Goal: Task Accomplishment & Management: Manage account settings

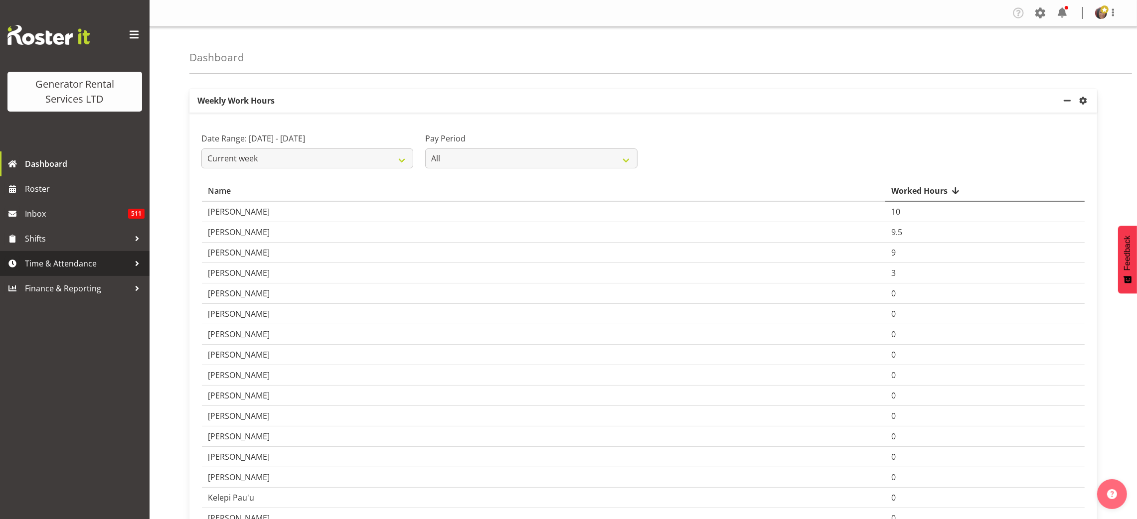
click at [52, 262] on span "Time & Attendance" at bounding box center [77, 263] width 105 height 15
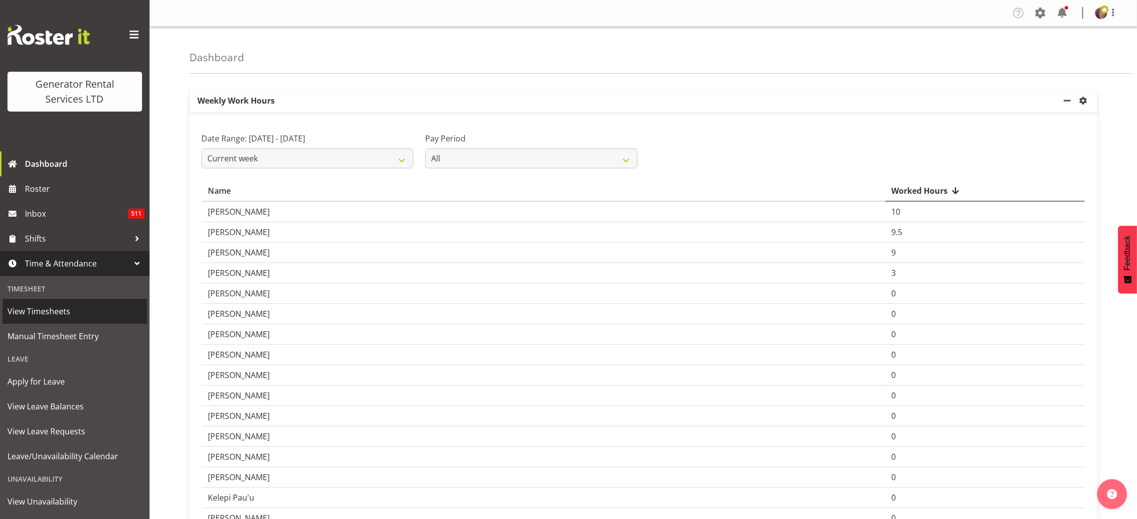
click at [54, 309] on span "View Timesheets" at bounding box center [74, 311] width 135 height 15
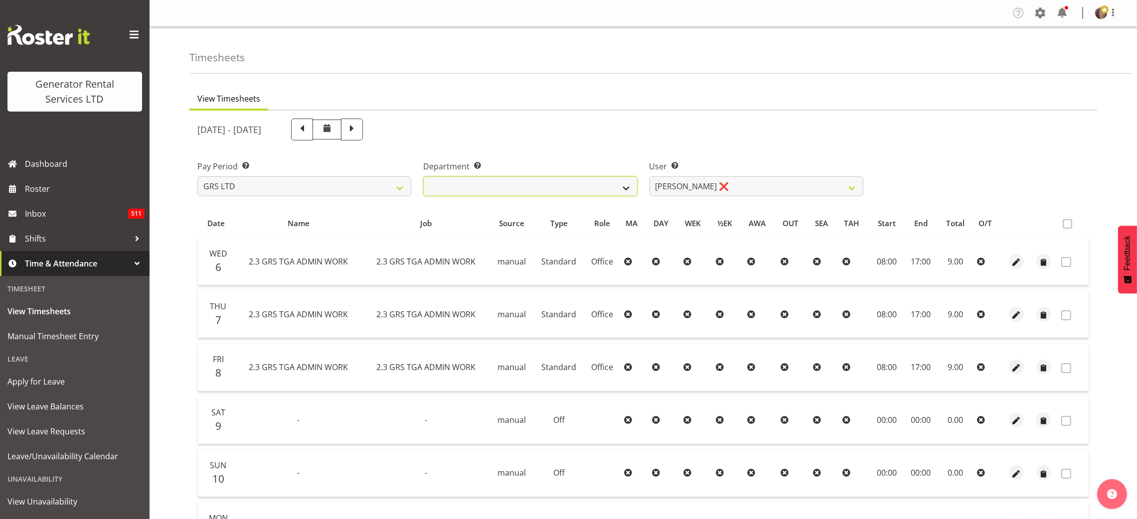
click at [465, 179] on select "GRS ADMIN TGA GRS HIRE TGA GRS SALES TGA" at bounding box center [530, 186] width 214 height 20
select select "164"
click at [423, 176] on select "GRS ADMIN TGA GRS HIRE TGA GRS SALES TGA" at bounding box center [530, 186] width 214 height 20
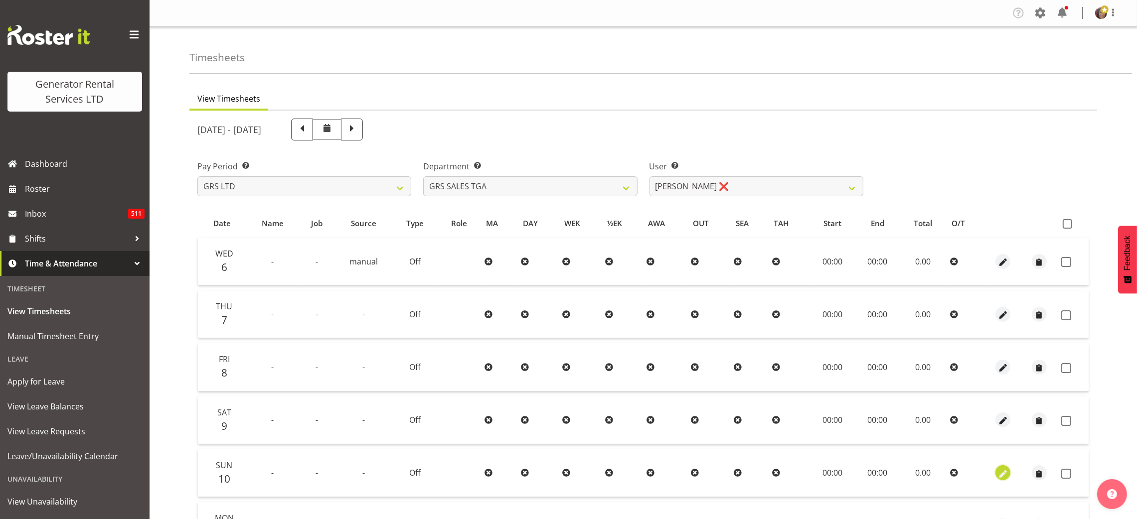
click at [1006, 478] on span "button" at bounding box center [1002, 473] width 11 height 14
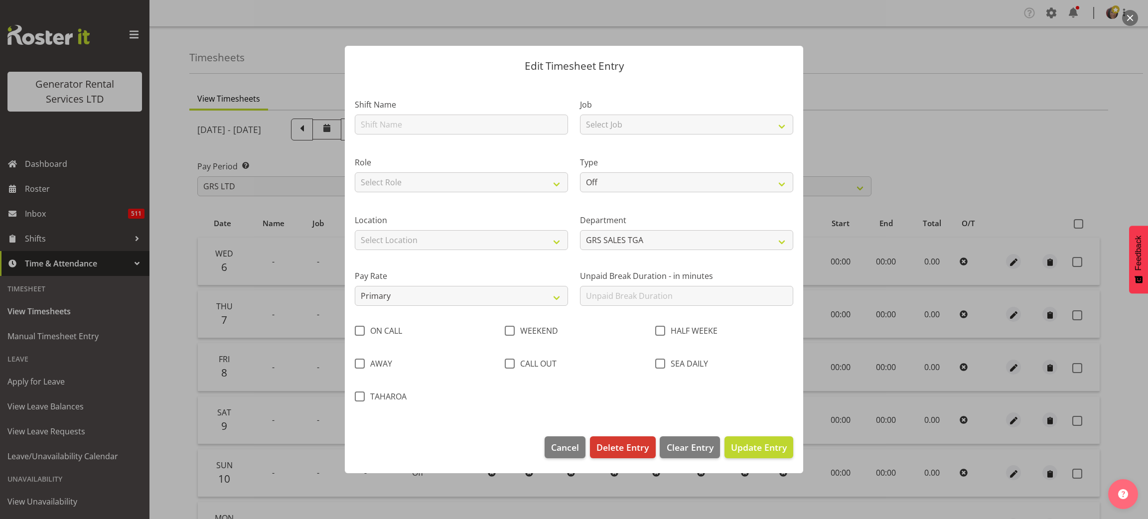
click at [705, 430] on footer "Cancel Delete Entry Clear Entry Update Entry" at bounding box center [574, 450] width 458 height 47
click at [692, 456] on button "Clear Entry" at bounding box center [690, 447] width 60 height 22
type input "0"
select select
click at [687, 446] on span "Clear Entry" at bounding box center [690, 447] width 47 height 13
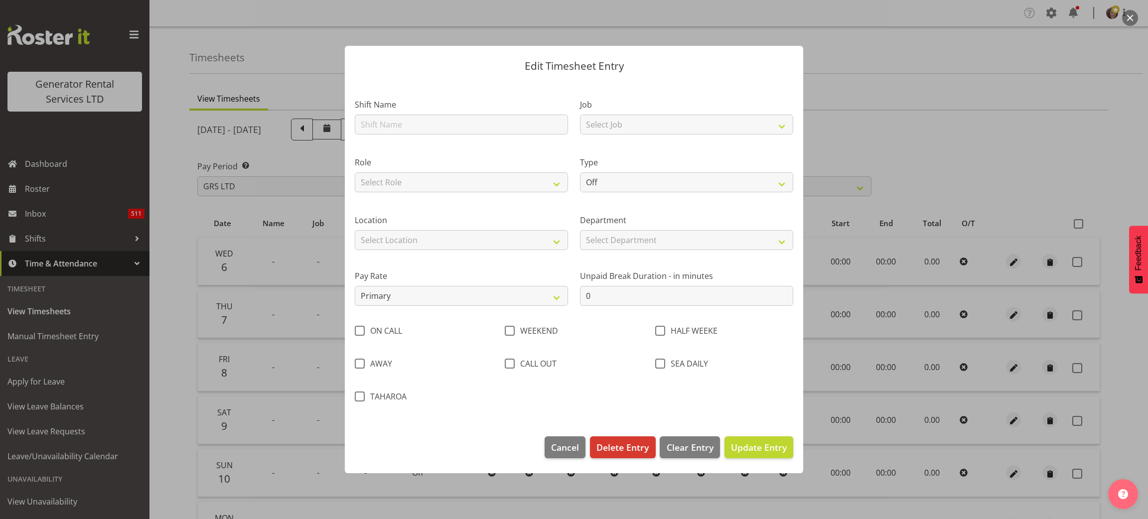
click at [880, 70] on div at bounding box center [574, 259] width 1148 height 519
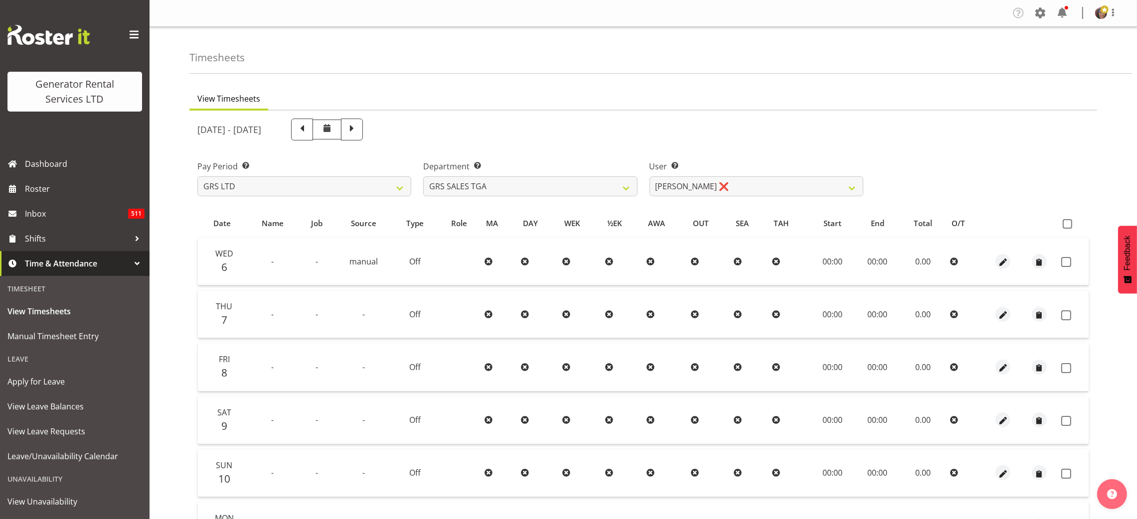
click at [880, 70] on div "Timesheets" at bounding box center [660, 50] width 942 height 47
click at [1005, 259] on span "button" at bounding box center [1002, 262] width 11 height 11
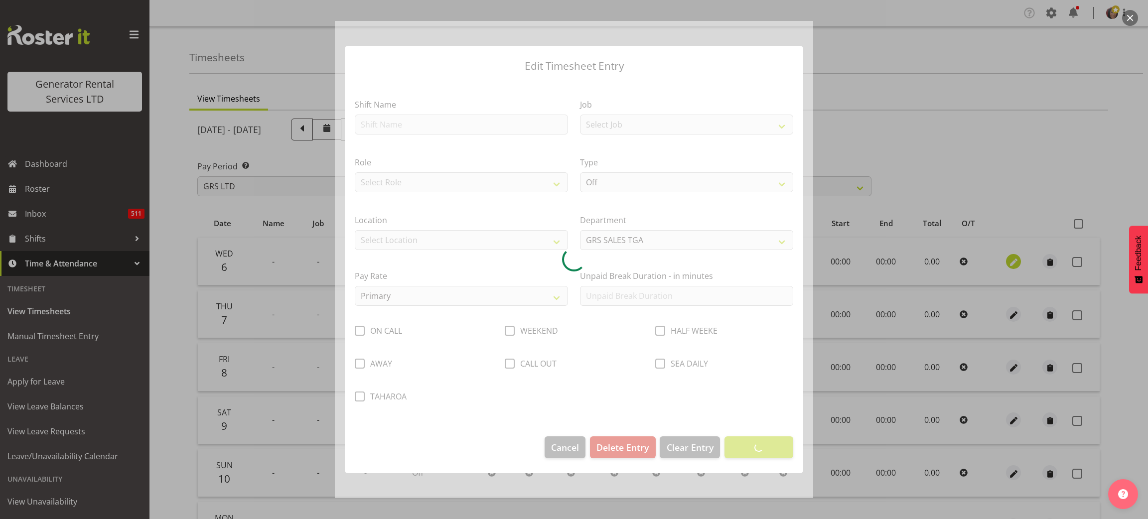
click at [1005, 259] on div at bounding box center [574, 259] width 1148 height 519
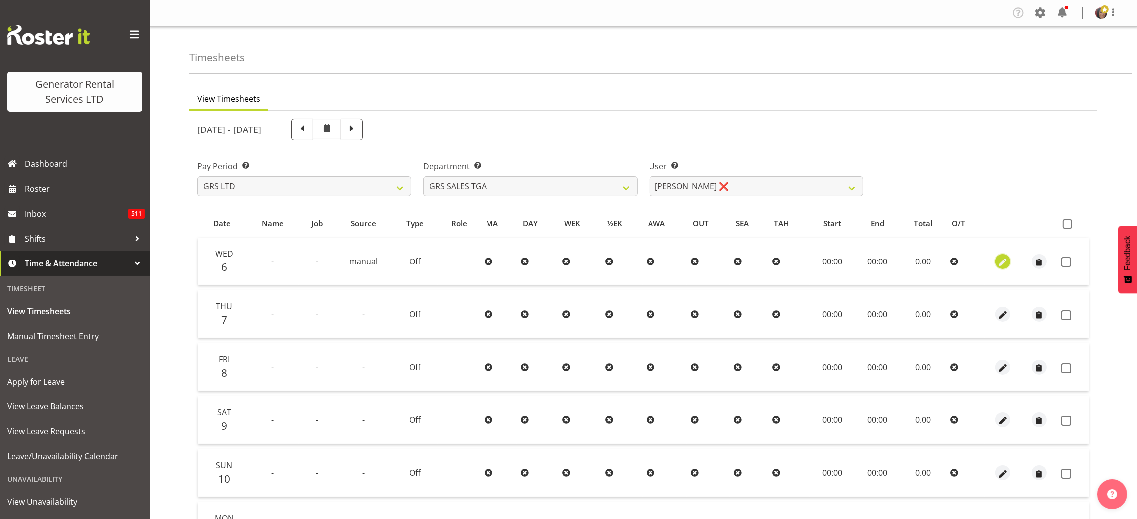
click at [998, 263] on span "button" at bounding box center [1002, 262] width 11 height 11
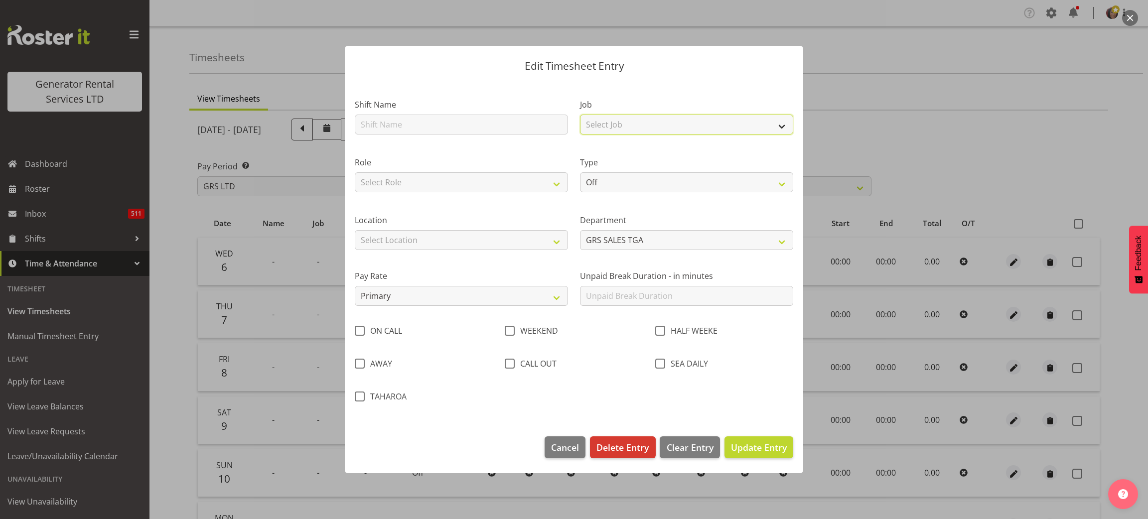
click at [596, 119] on select "Select Job 1.1 GRS AKL RENTALS 1.1 GRS AKL RENTALS AC 1.1 GRS AKL RENTALS CT 1.…" at bounding box center [686, 125] width 213 height 20
select select "877"
click at [580, 115] on select "Select Job 1.1 GRS AKL RENTALS 1.1 GRS AKL RENTALS AC 1.1 GRS AKL RENTALS CT 1.…" at bounding box center [686, 125] width 213 height 20
click at [635, 179] on select "Off Standard Public Holiday Public Holiday (Worked) Day In Lieu Annual Leave Si…" at bounding box center [686, 182] width 213 height 20
select select "Standard"
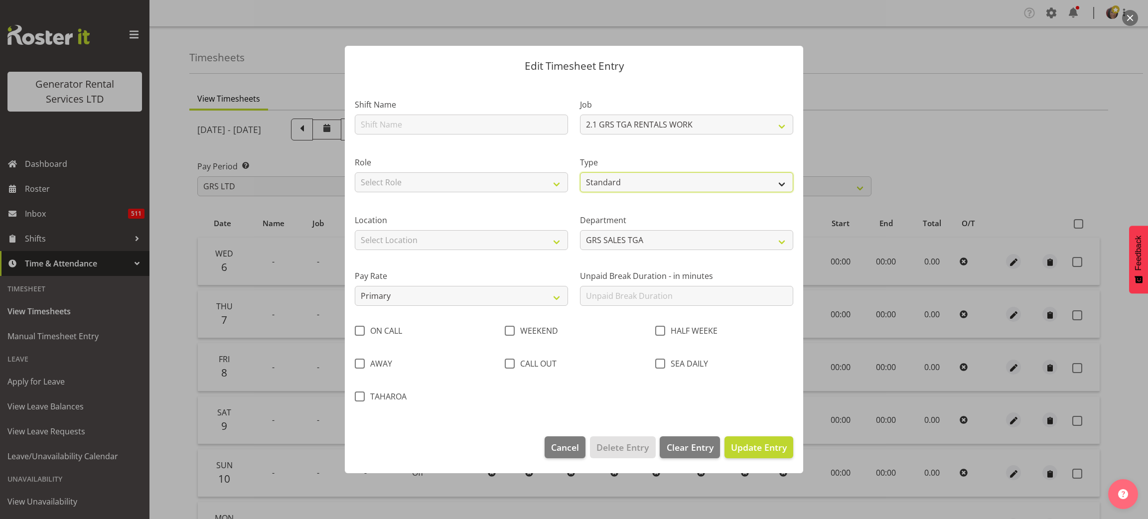
click at [580, 172] on select "Off Standard Public Holiday Public Holiday (Worked) Day In Lieu Annual Leave Si…" at bounding box center [686, 182] width 213 height 20
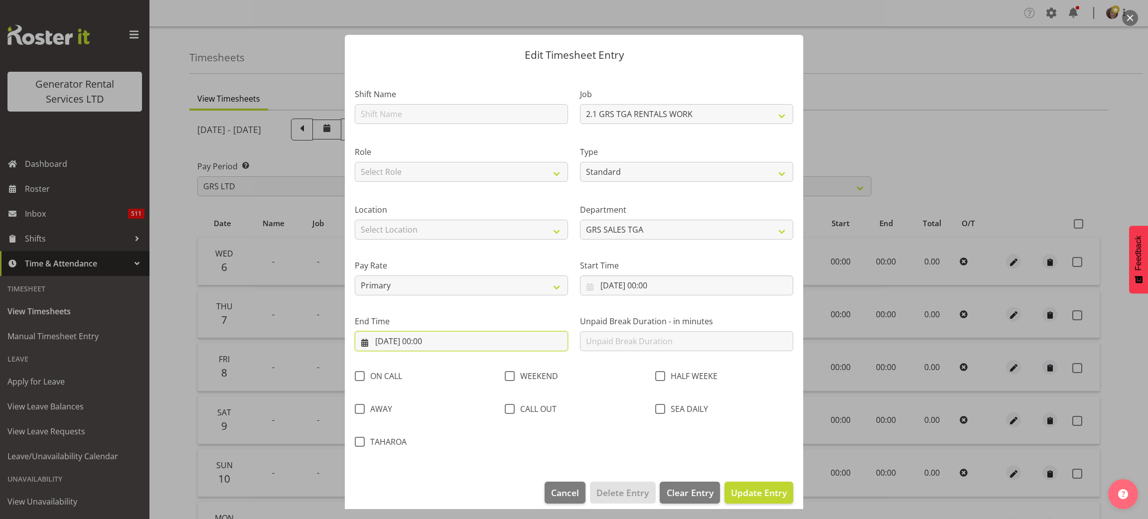
click at [440, 342] on input "06/08/2025, 00:00" at bounding box center [461, 341] width 213 height 20
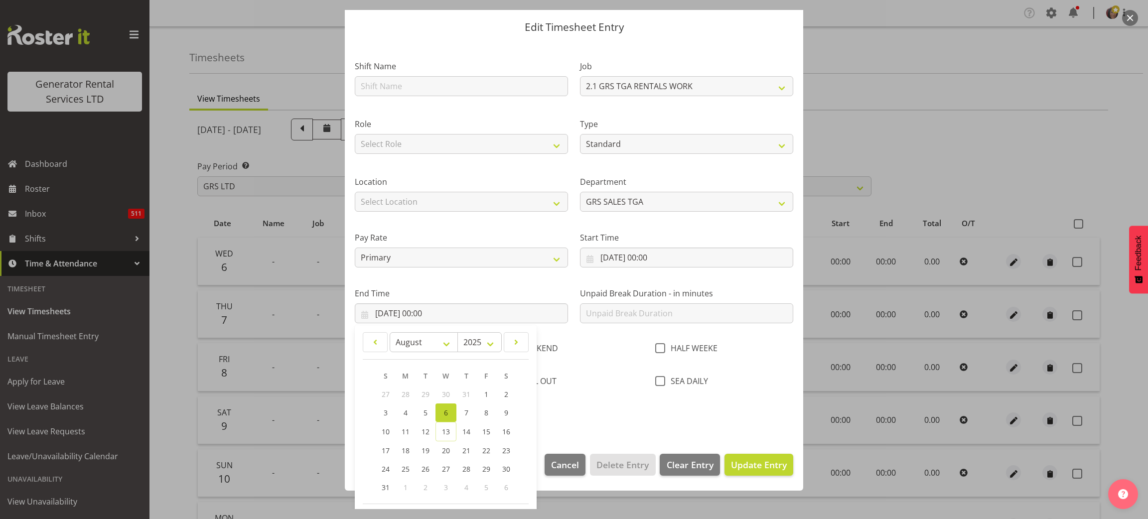
scroll to position [69, 0]
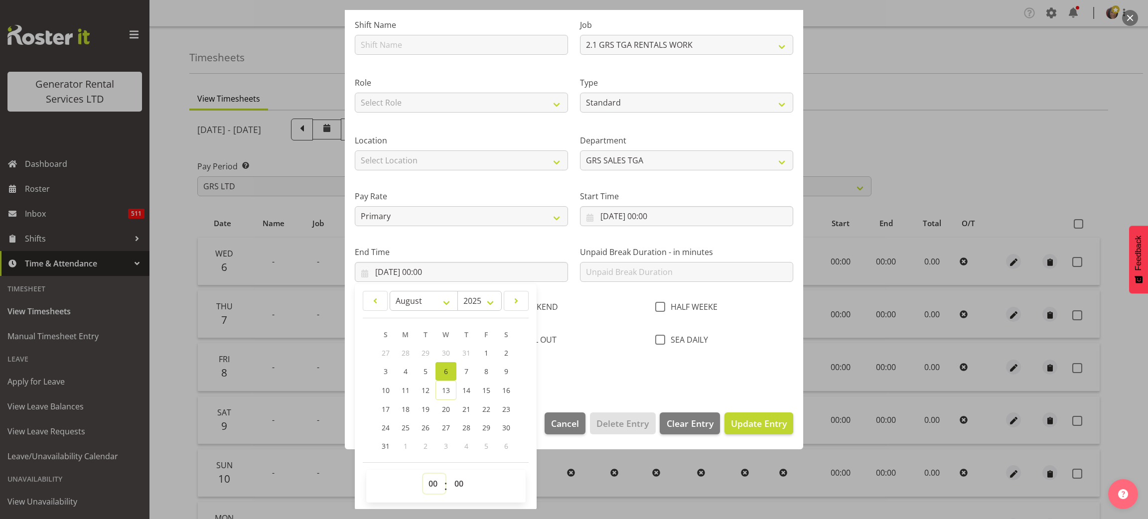
click at [433, 486] on select "00 01 02 03 04 05 06 07 08 09 10 11 12 13 14 15 16 17 18 19 20 21 22 23" at bounding box center [434, 484] width 22 height 20
select select "8"
click at [423, 474] on select "00 01 02 03 04 05 06 07 08 09 10 11 12 13 14 15 16 17 18 19 20 21 22 23" at bounding box center [434, 484] width 22 height 20
type input "06/08/2025, 08:00"
click at [745, 421] on span "Update Entry" at bounding box center [759, 424] width 56 height 12
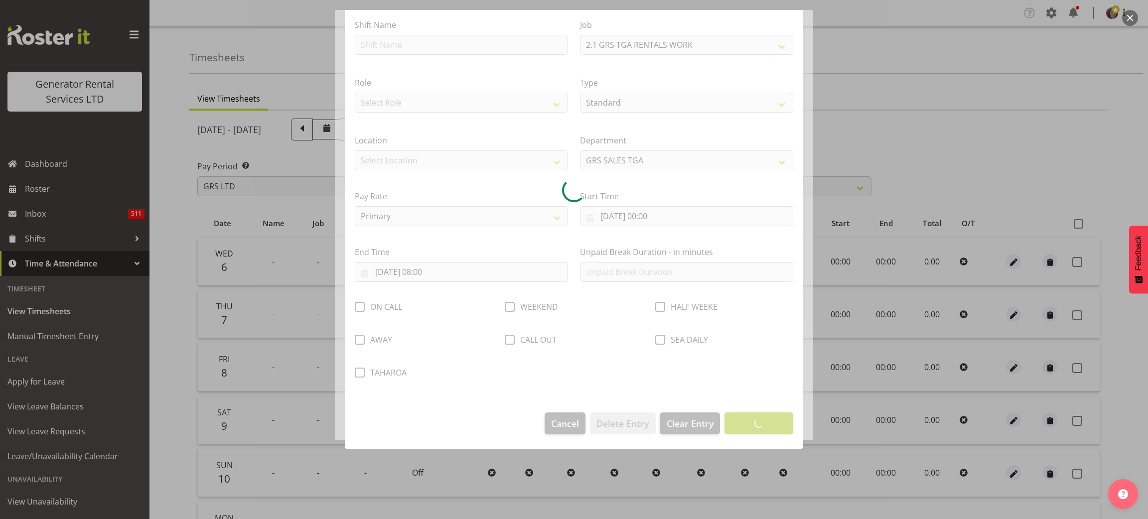
scroll to position [10, 0]
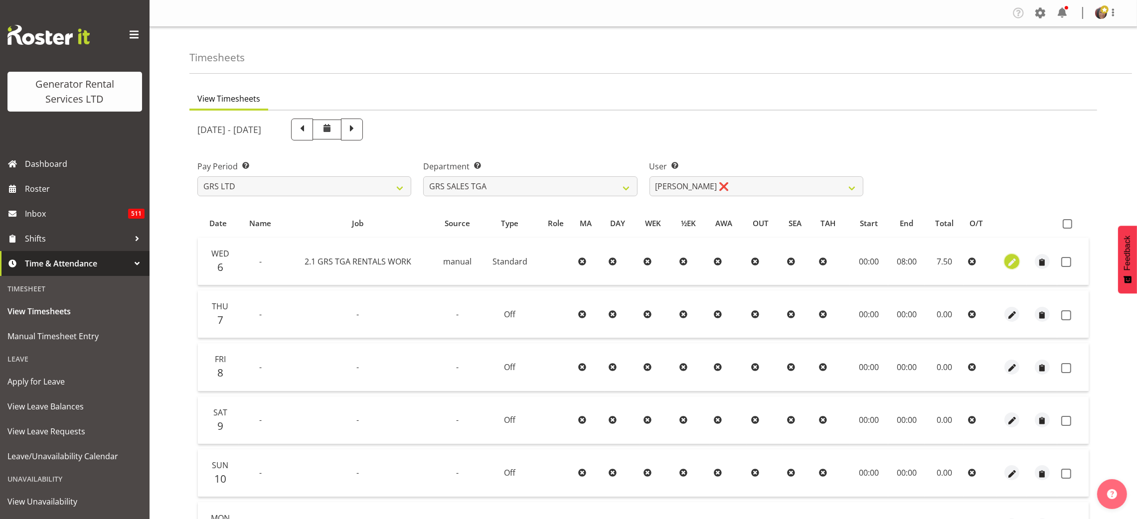
click at [1009, 262] on span "button" at bounding box center [1011, 262] width 11 height 11
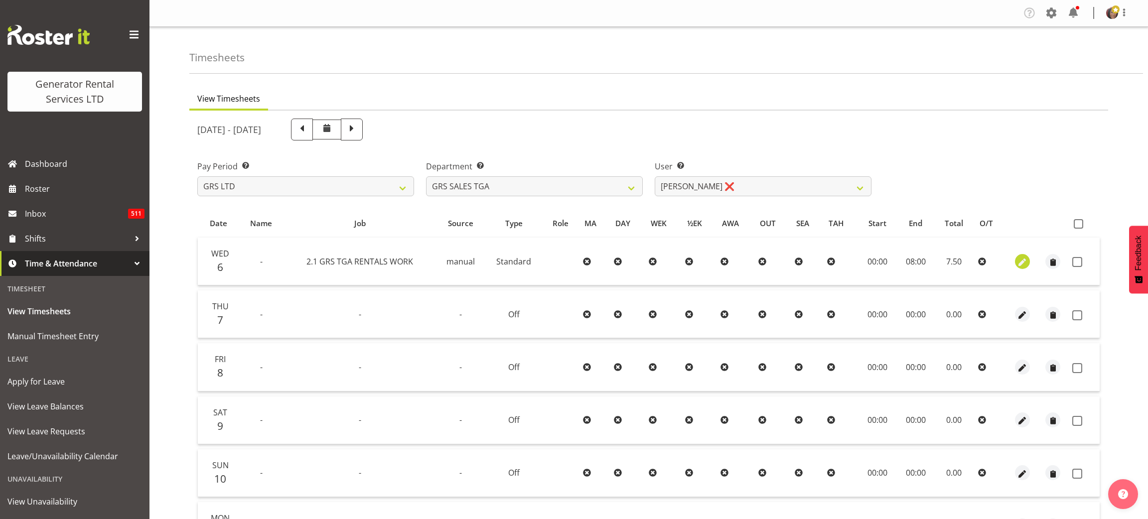
select select "Standard"
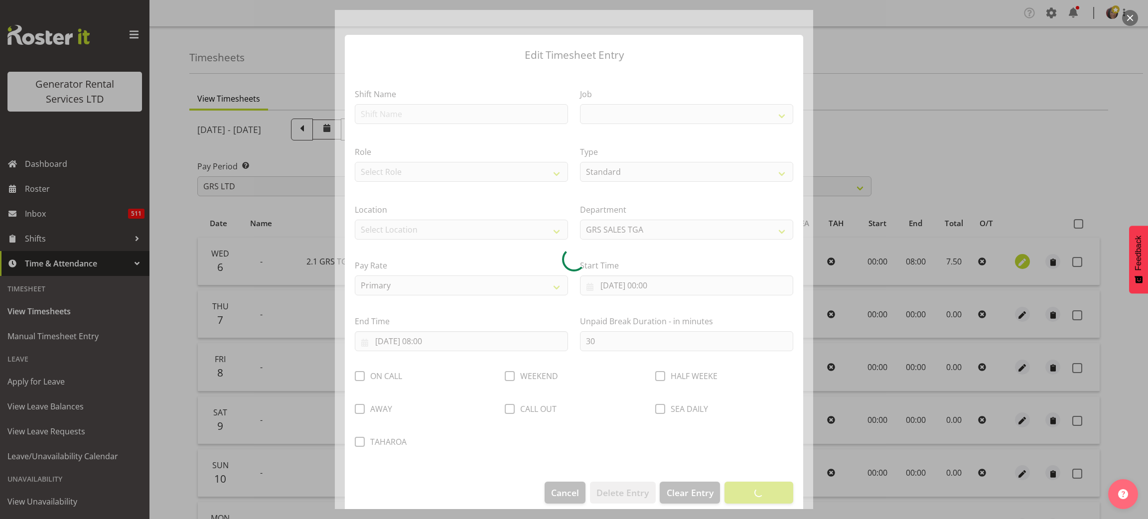
select select "877"
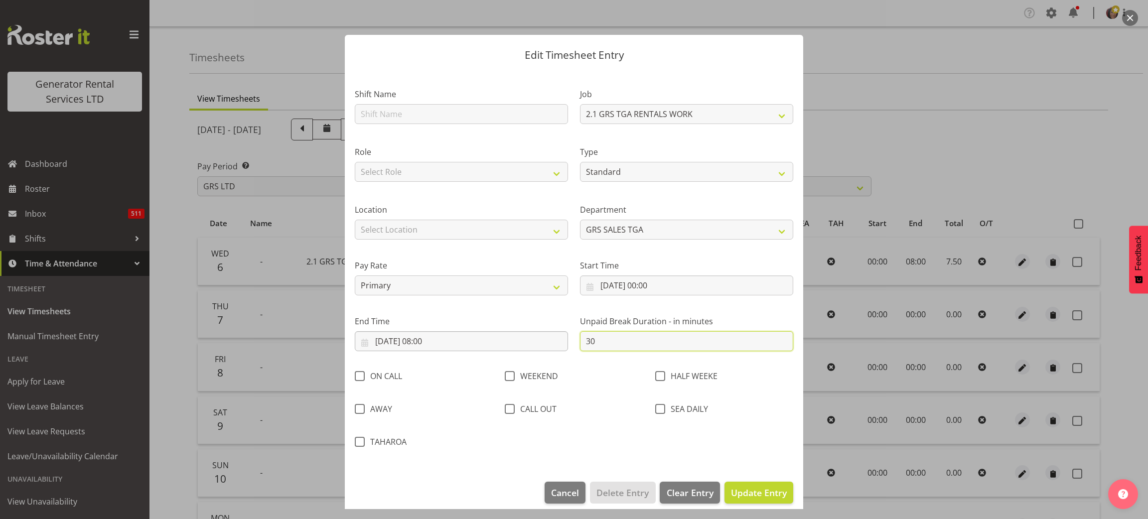
drag, startPoint x: 600, startPoint y: 343, endPoint x: 516, endPoint y: 341, distance: 84.2
click at [516, 341] on div "Shift Name Job 1.1 GRS AKL RENTALS 1.1 GRS AKL RENTALS AC 1.1 GRS AKL RENTALS C…" at bounding box center [574, 265] width 450 height 382
type input "0"
click at [753, 487] on span "Update Entry" at bounding box center [759, 493] width 56 height 12
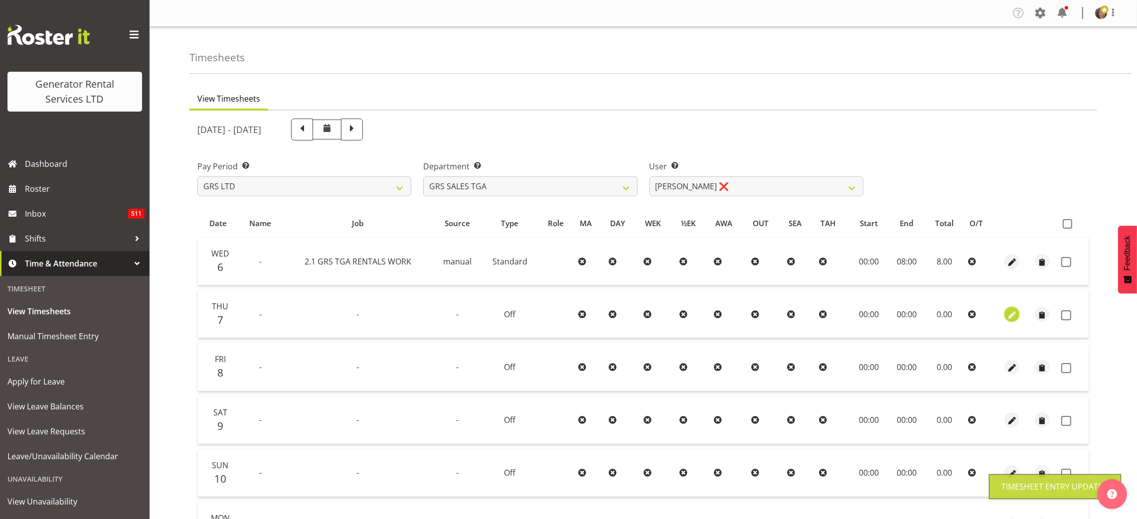
click at [1007, 307] on span "button" at bounding box center [1011, 314] width 11 height 14
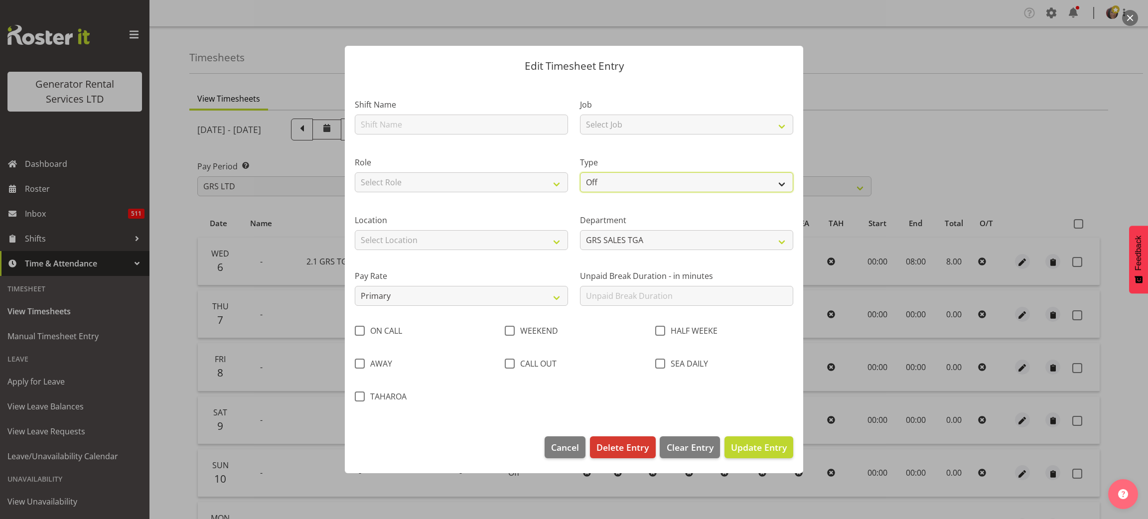
click at [605, 184] on select "Off Standard Public Holiday Public Holiday (Worked) Day In Lieu Annual Leave Si…" at bounding box center [686, 182] width 213 height 20
select select "Standard"
click at [580, 172] on select "Off Standard Public Holiday Public Holiday (Worked) Day In Lieu Annual Leave Si…" at bounding box center [686, 182] width 213 height 20
select select "7"
select select "2025"
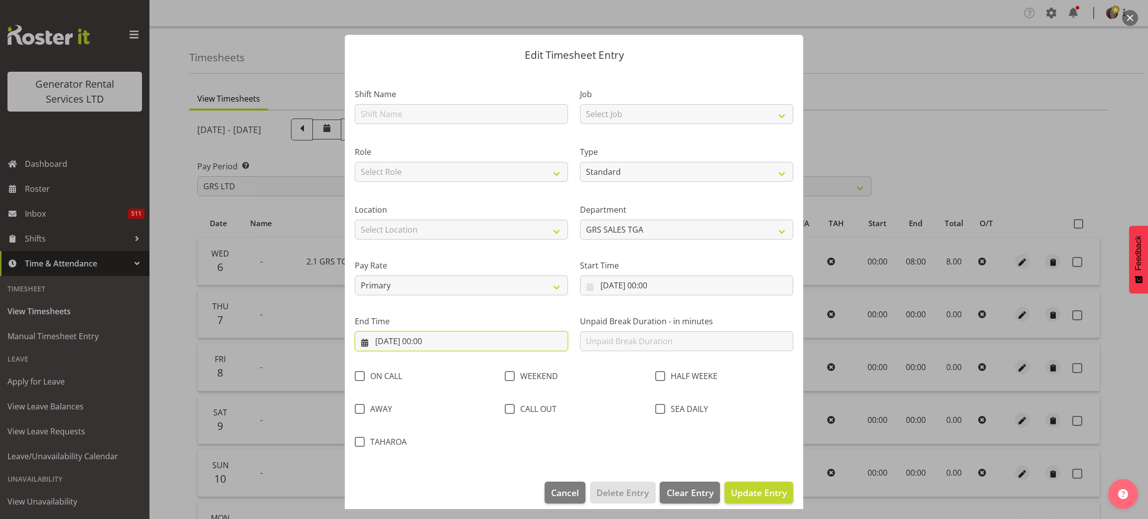
click at [432, 339] on input "07/08/2025, 00:00" at bounding box center [461, 341] width 213 height 20
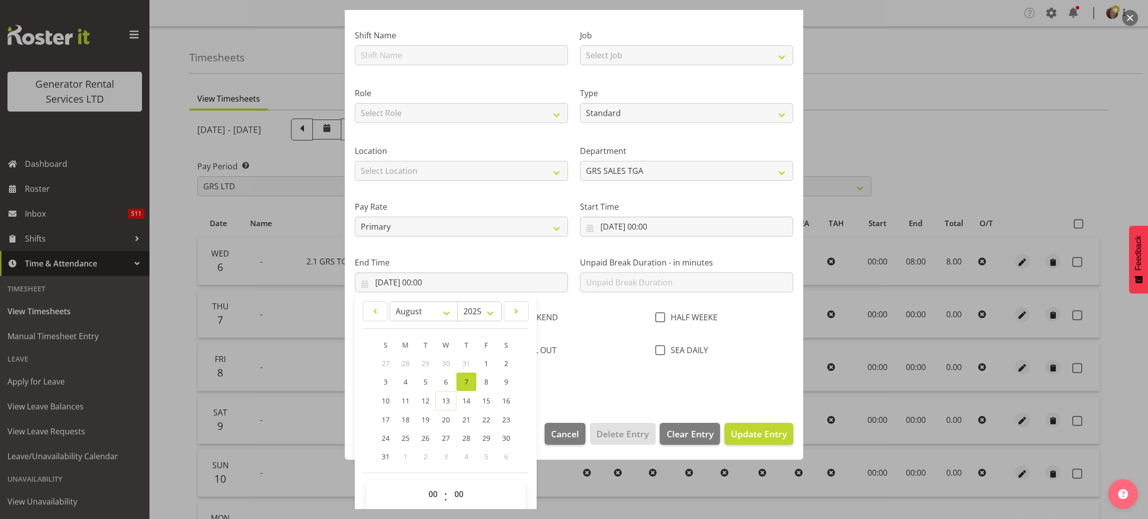
scroll to position [69, 0]
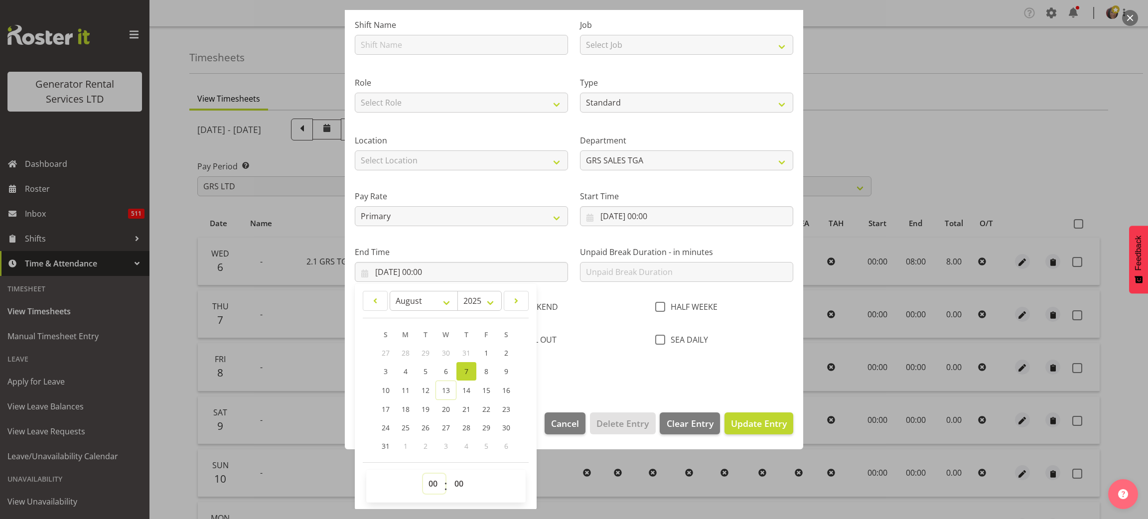
click at [434, 484] on select "00 01 02 03 04 05 06 07 08 09 10 11 12 13 14 15 16 17 18 19 20 21 22 23" at bounding box center [434, 484] width 22 height 20
select select "8"
click at [423, 474] on select "00 01 02 03 04 05 06 07 08 09 10 11 12 13 14 15 16 17 18 19 20 21 22 23" at bounding box center [434, 484] width 22 height 20
type input "07/08/2025, 08:00"
click at [590, 270] on input "text" at bounding box center [686, 272] width 213 height 20
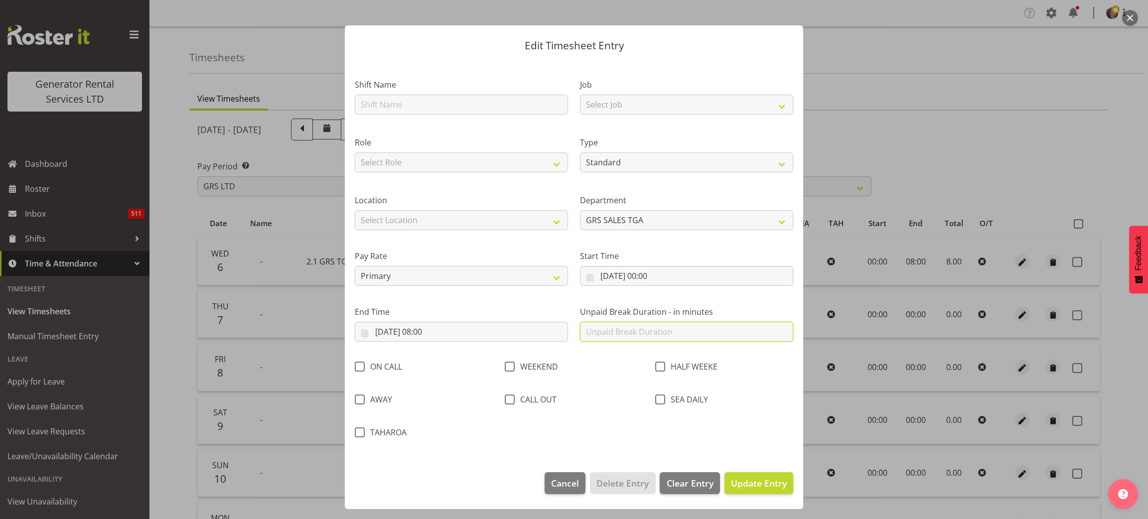
scroll to position [10, 0]
type input "0"
click at [738, 483] on span "Update Entry" at bounding box center [759, 483] width 56 height 12
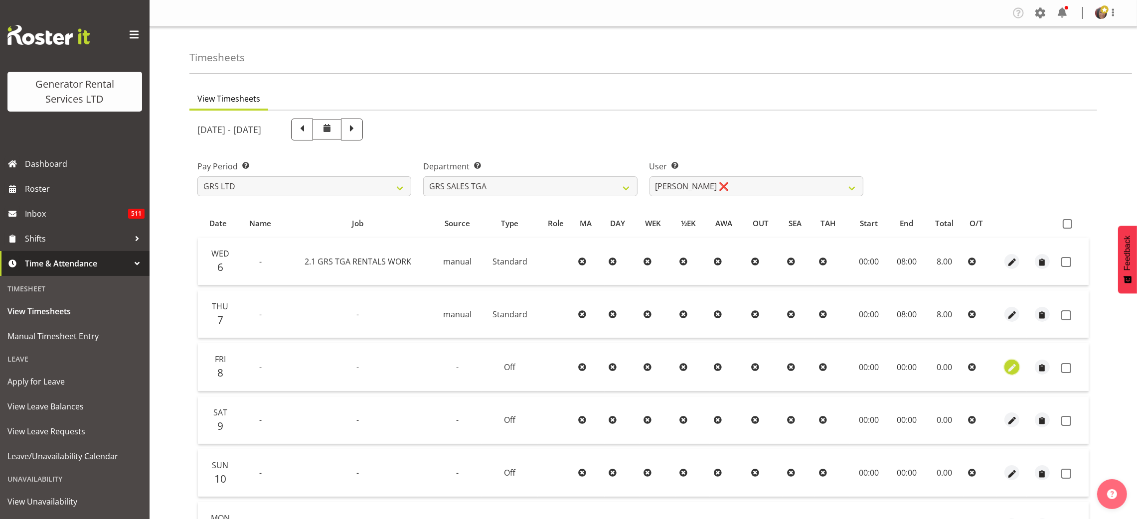
click at [1008, 370] on span "button" at bounding box center [1011, 367] width 11 height 11
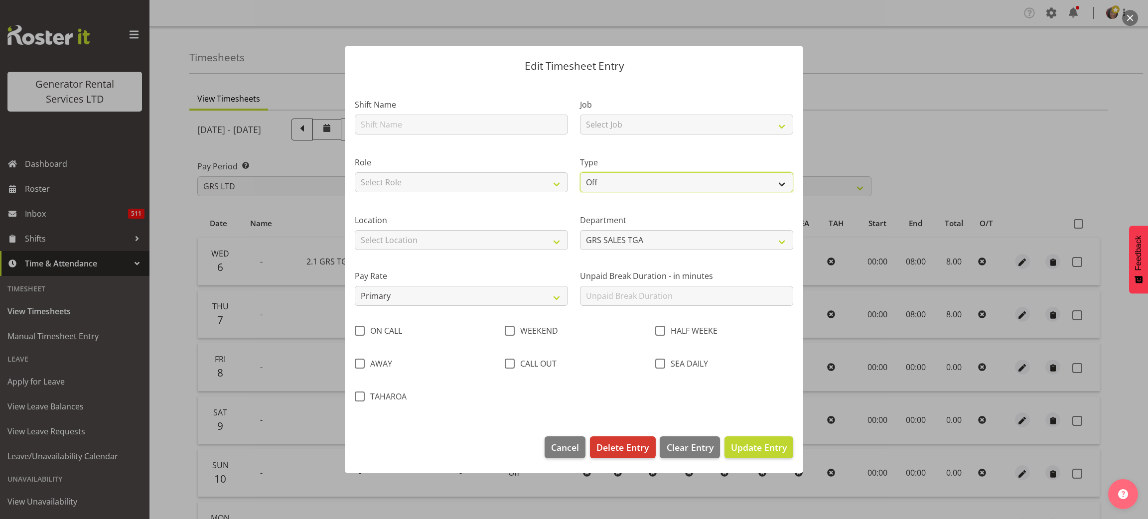
click at [665, 190] on select "Off Standard Public Holiday Public Holiday (Worked) Day In Lieu Annual Leave Si…" at bounding box center [686, 182] width 213 height 20
select select "Standard"
click at [580, 172] on select "Off Standard Public Holiday Public Holiday (Worked) Day In Lieu Annual Leave Si…" at bounding box center [686, 182] width 213 height 20
select select "7"
select select "2025"
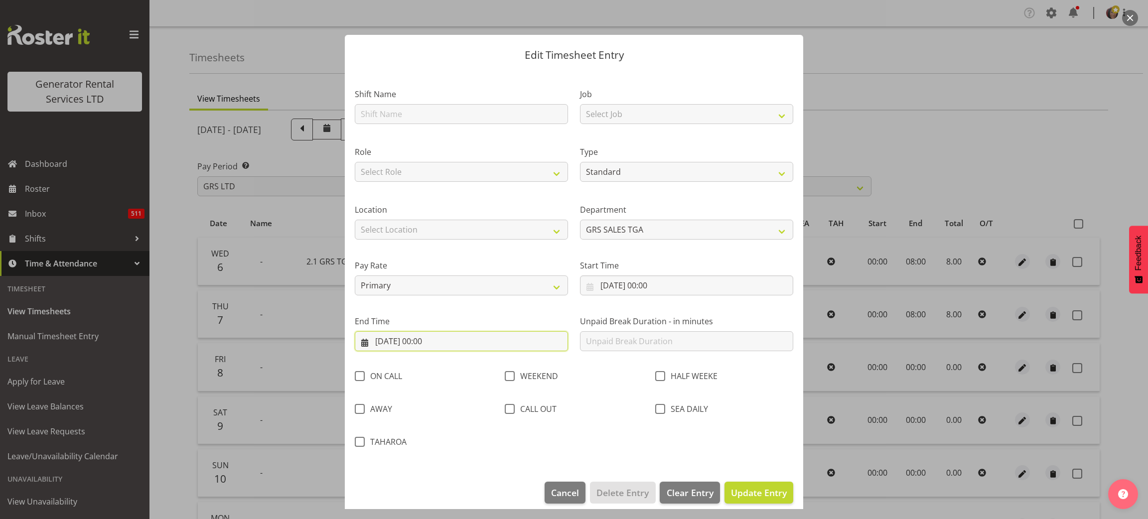
click at [438, 331] on input "08/08/2025, 00:00" at bounding box center [461, 341] width 213 height 20
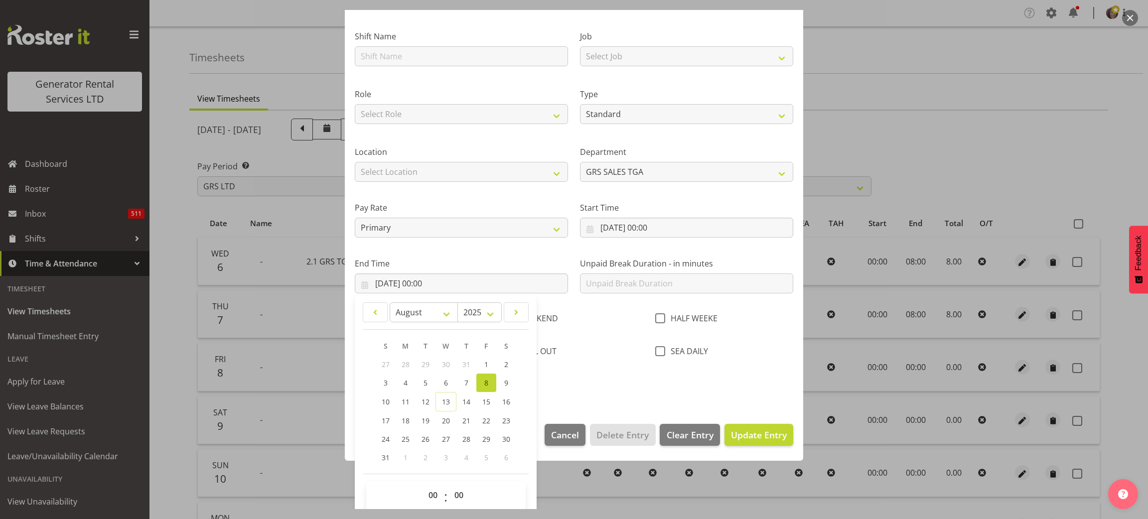
scroll to position [69, 0]
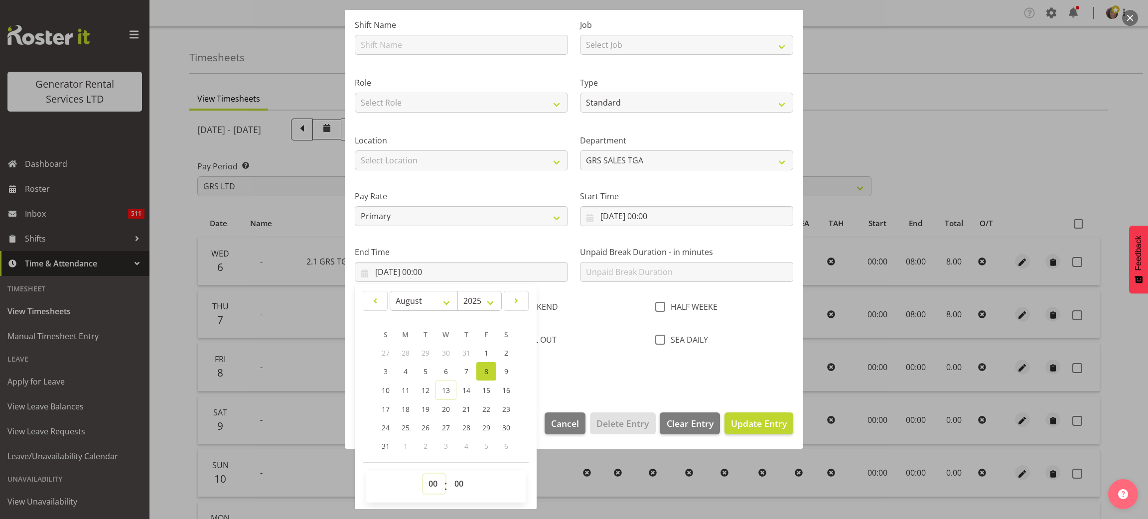
click at [432, 480] on select "00 01 02 03 04 05 06 07 08 09 10 11 12 13 14 15 16 17 18 19 20 21 22 23" at bounding box center [434, 484] width 22 height 20
select select "8"
click at [423, 474] on select "00 01 02 03 04 05 06 07 08 09 10 11 12 13 14 15 16 17 18 19 20 21 22 23" at bounding box center [434, 484] width 22 height 20
type input "08/08/2025, 08:00"
click at [746, 420] on span "Update Entry" at bounding box center [759, 424] width 56 height 12
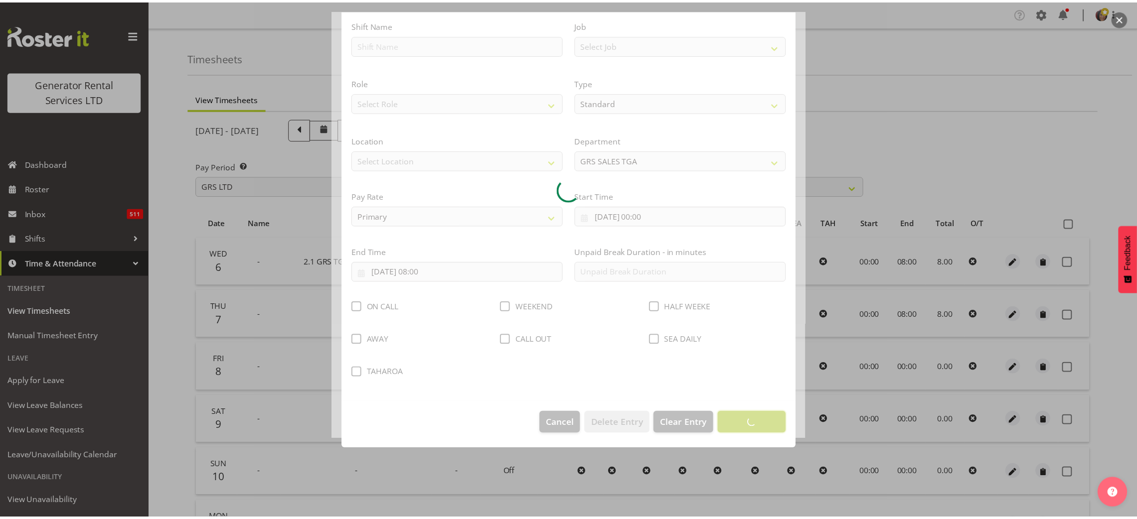
scroll to position [10, 0]
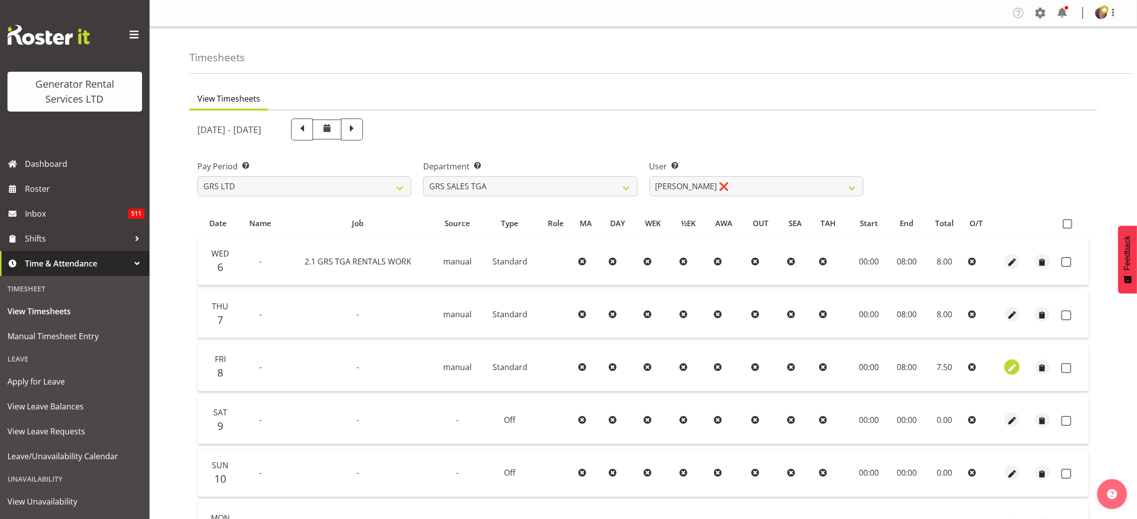
click at [1011, 364] on span "button" at bounding box center [1011, 367] width 11 height 11
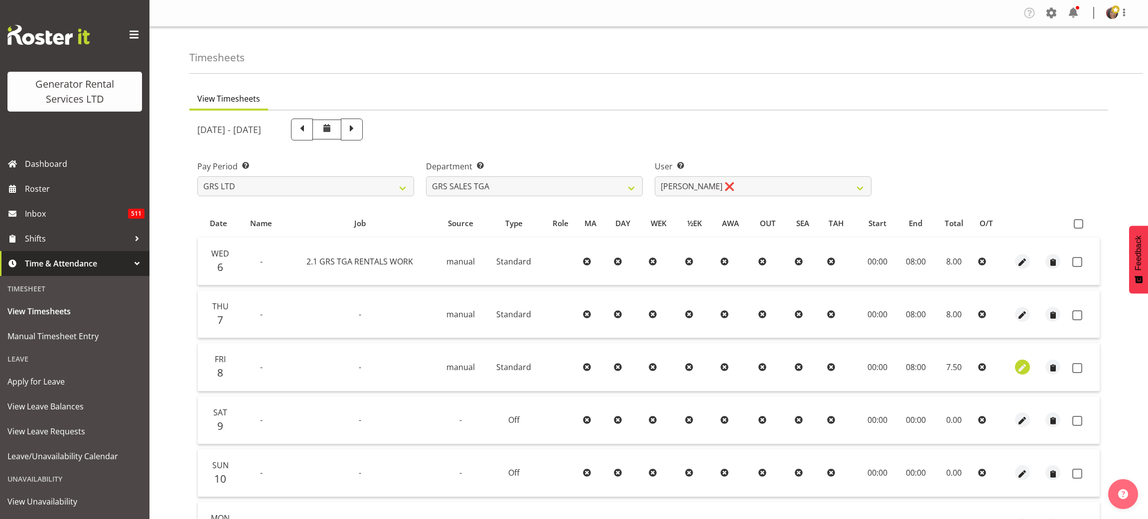
select select "Standard"
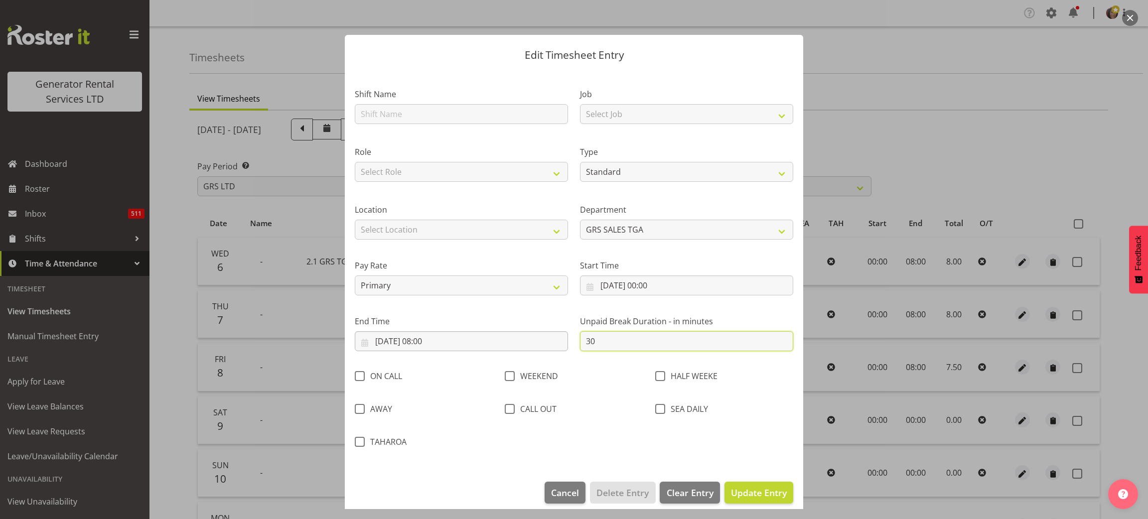
drag, startPoint x: 591, startPoint y: 342, endPoint x: 512, endPoint y: 342, distance: 79.2
click at [512, 342] on div "Shift Name Job Select Job 1.1 GRS AKL RENTALS 1.1 GRS AKL RENTALS AC 1.1 GRS AK…" at bounding box center [574, 265] width 450 height 382
type input "0"
click at [734, 490] on span "Update Entry" at bounding box center [759, 493] width 56 height 12
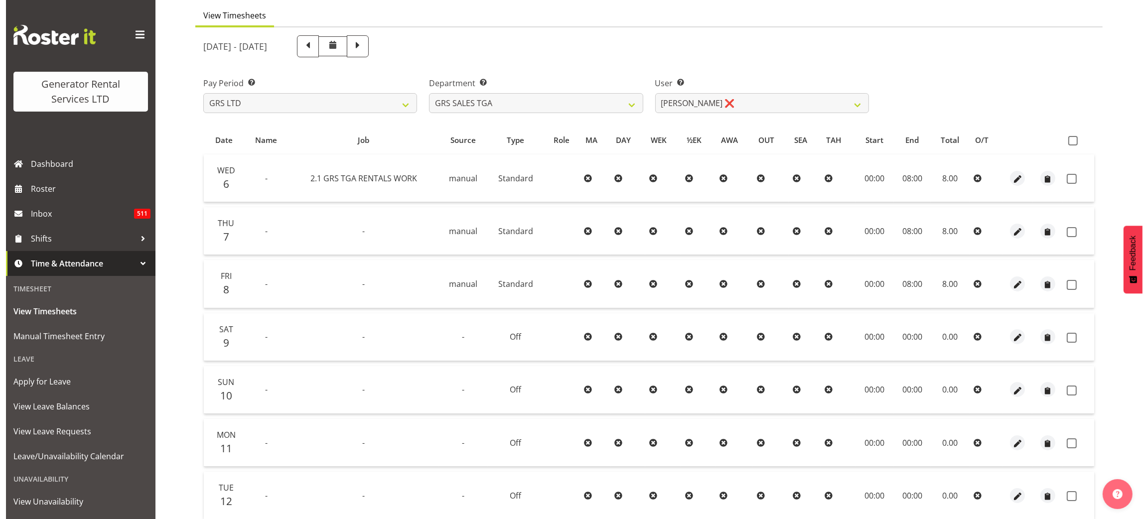
scroll to position [91, 0]
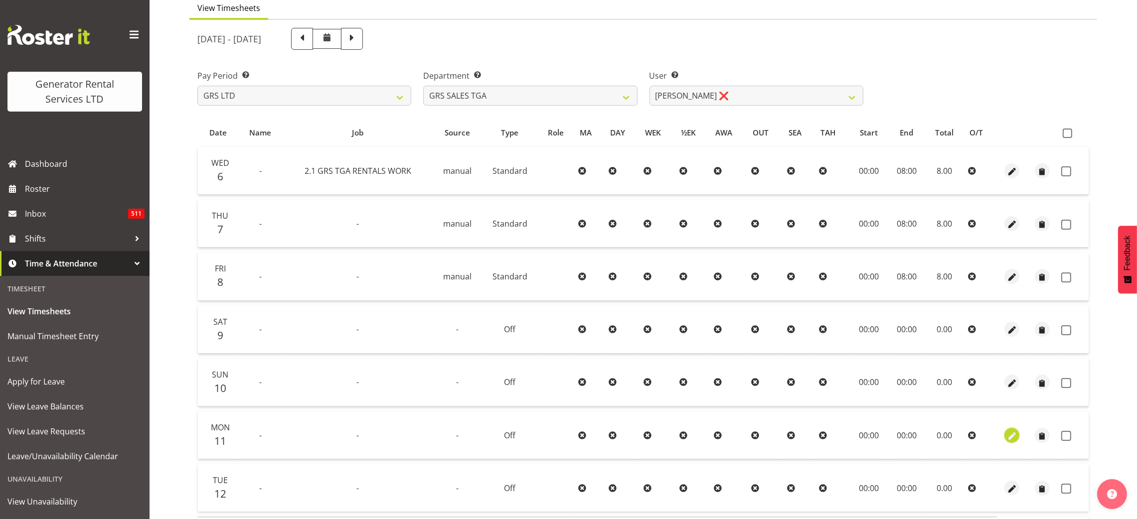
click at [1011, 428] on span "button" at bounding box center [1011, 435] width 11 height 14
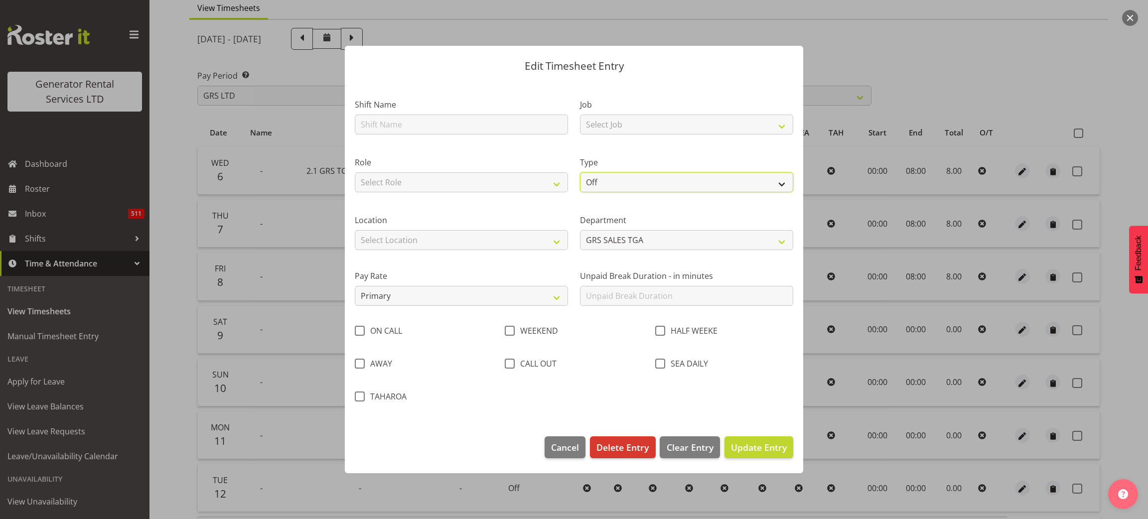
click at [708, 176] on select "Off Standard Public Holiday Public Holiday (Worked) Day In Lieu Annual Leave Si…" at bounding box center [686, 182] width 213 height 20
select select "Standard"
click at [580, 172] on select "Off Standard Public Holiday Public Holiday (Worked) Day In Lieu Annual Leave Si…" at bounding box center [686, 182] width 213 height 20
select select "7"
select select "2025"
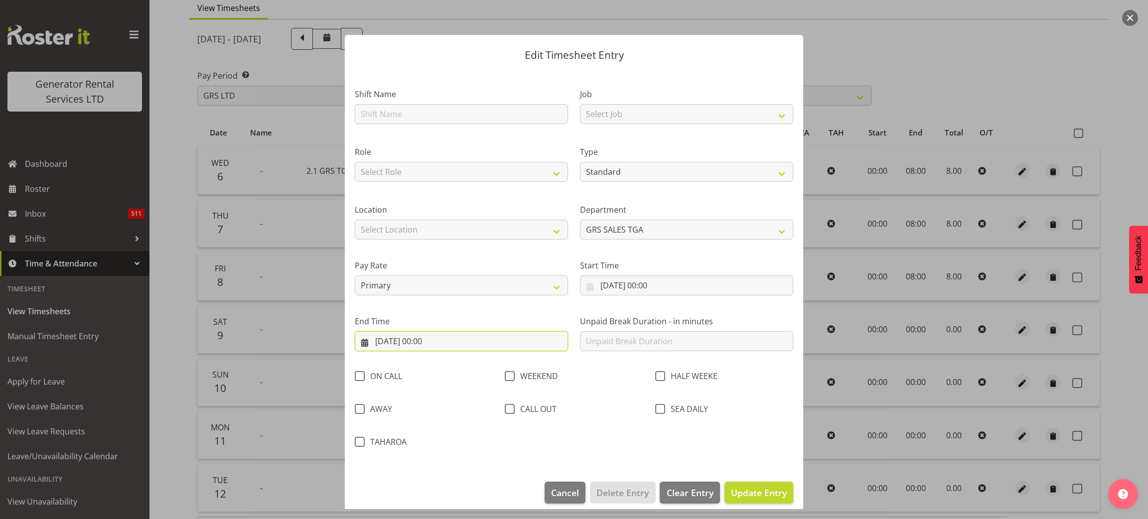
click at [432, 336] on input "11/08/2025, 00:00" at bounding box center [461, 341] width 213 height 20
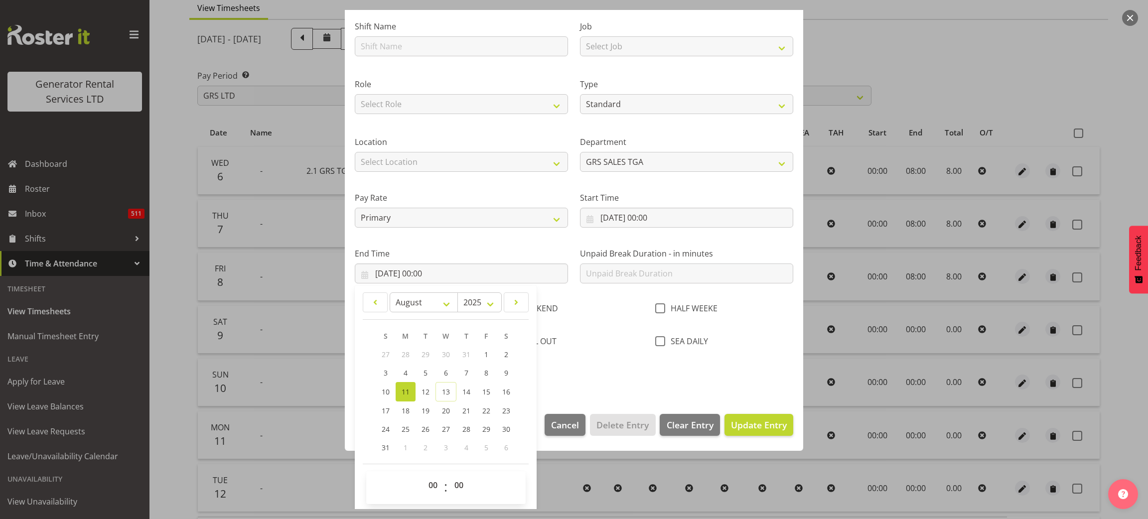
scroll to position [69, 0]
click at [431, 480] on select "00 01 02 03 04 05 06 07 08 09 10 11 12 13 14 15 16 17 18 19 20 21 22 23" at bounding box center [434, 484] width 22 height 20
select select "8"
click at [423, 474] on select "00 01 02 03 04 05 06 07 08 09 10 11 12 13 14 15 16 17 18 19 20 21 22 23" at bounding box center [434, 484] width 22 height 20
type input "11/08/2025, 08:00"
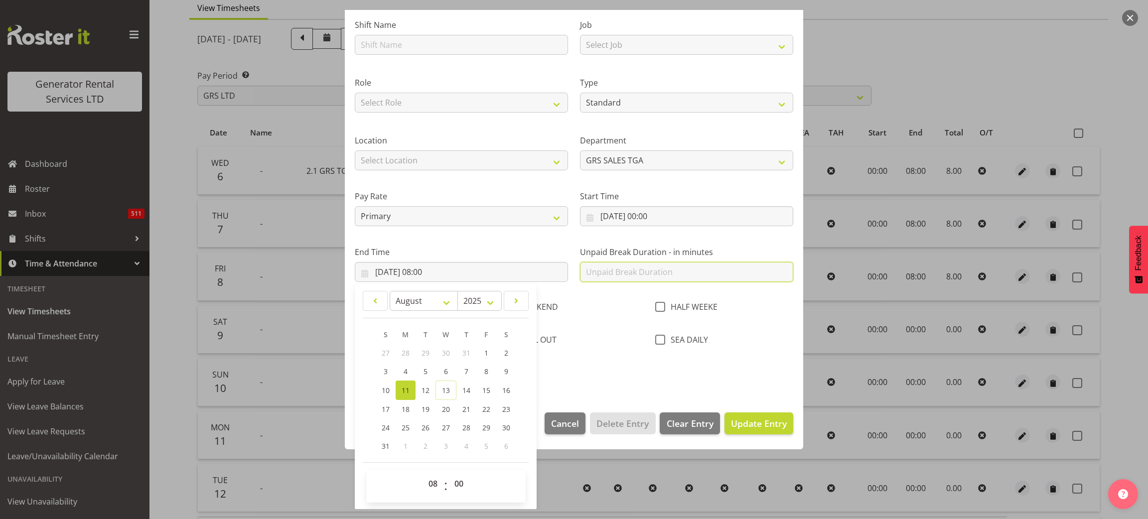
click at [615, 276] on input "text" at bounding box center [686, 272] width 213 height 20
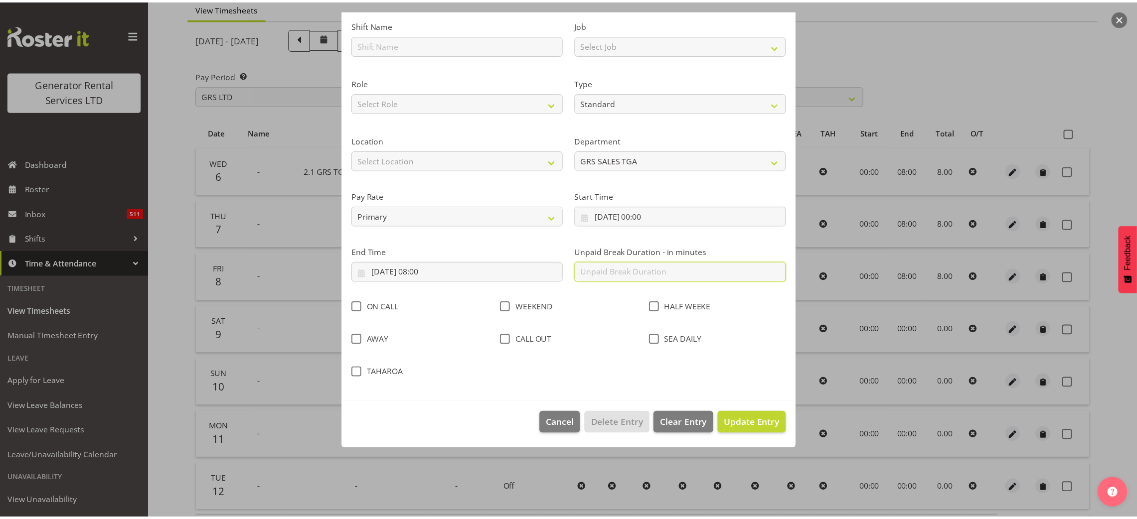
scroll to position [10, 0]
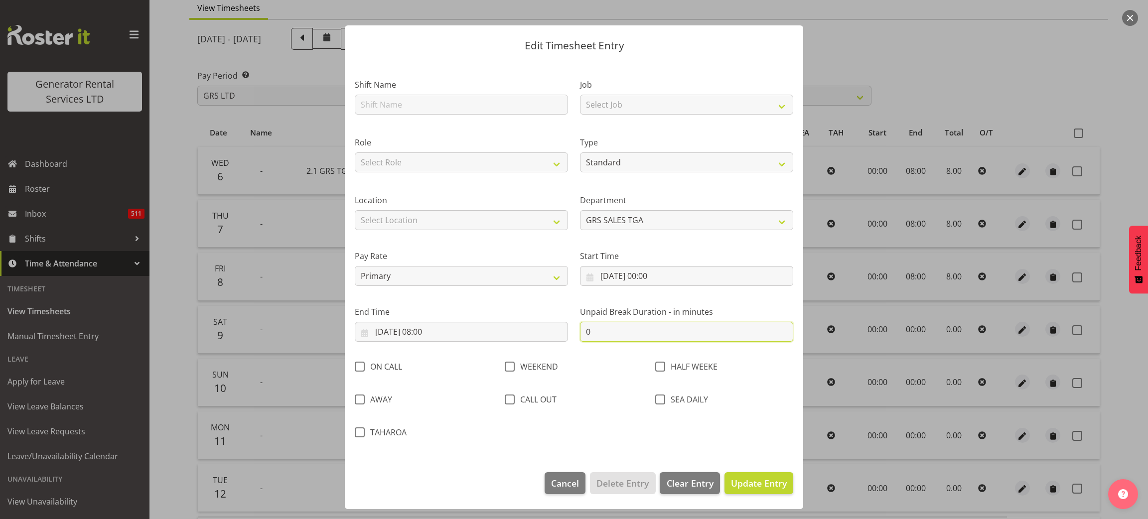
type input "0"
click at [723, 472] on footer "Cancel Delete Entry Clear Entry Update Entry" at bounding box center [574, 485] width 458 height 47
click at [736, 481] on span "Update Entry" at bounding box center [759, 483] width 56 height 12
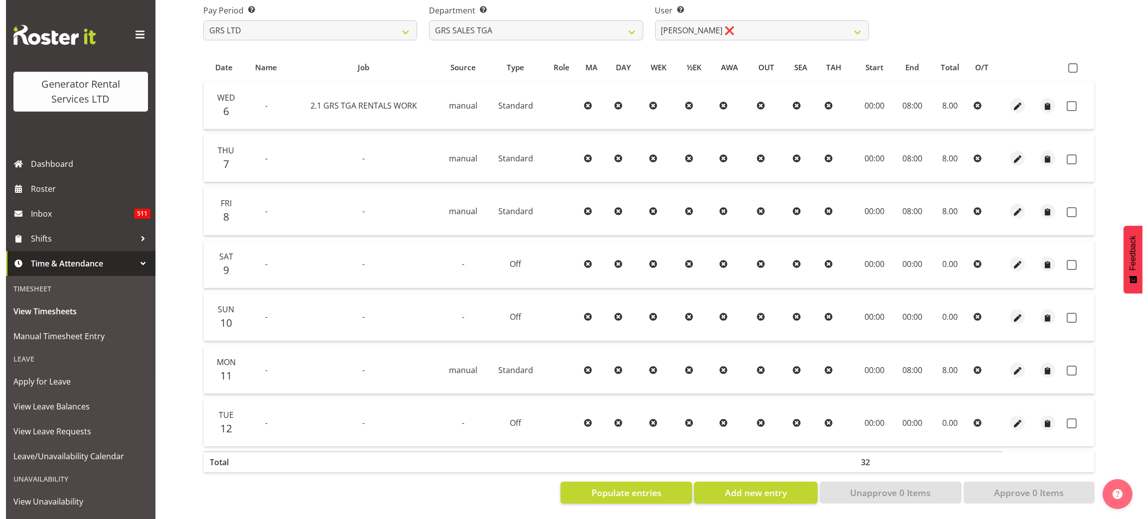
scroll to position [165, 0]
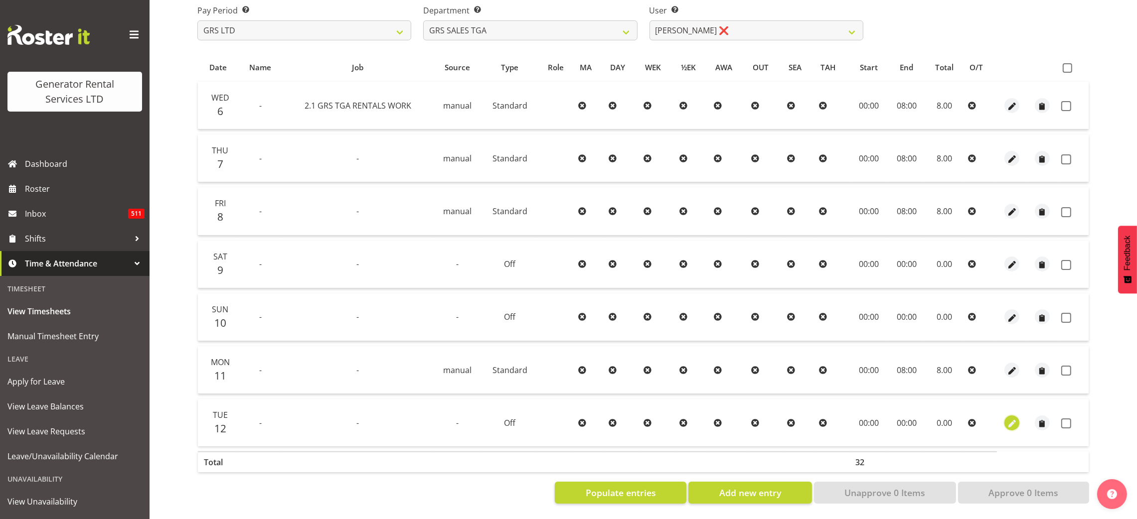
click at [1007, 419] on span "button" at bounding box center [1011, 423] width 11 height 14
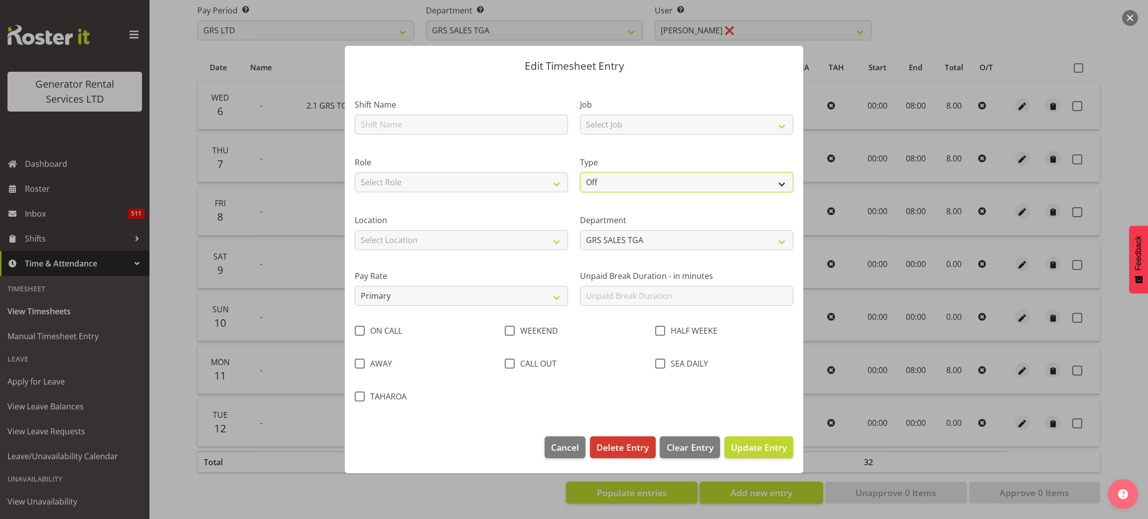
click at [613, 185] on select "Off Standard Public Holiday Public Holiday (Worked) Day In Lieu Annual Leave Si…" at bounding box center [686, 182] width 213 height 20
select select "Standard"
click at [580, 172] on select "Off Standard Public Holiday Public Holiday (Worked) Day In Lieu Annual Leave Si…" at bounding box center [686, 182] width 213 height 20
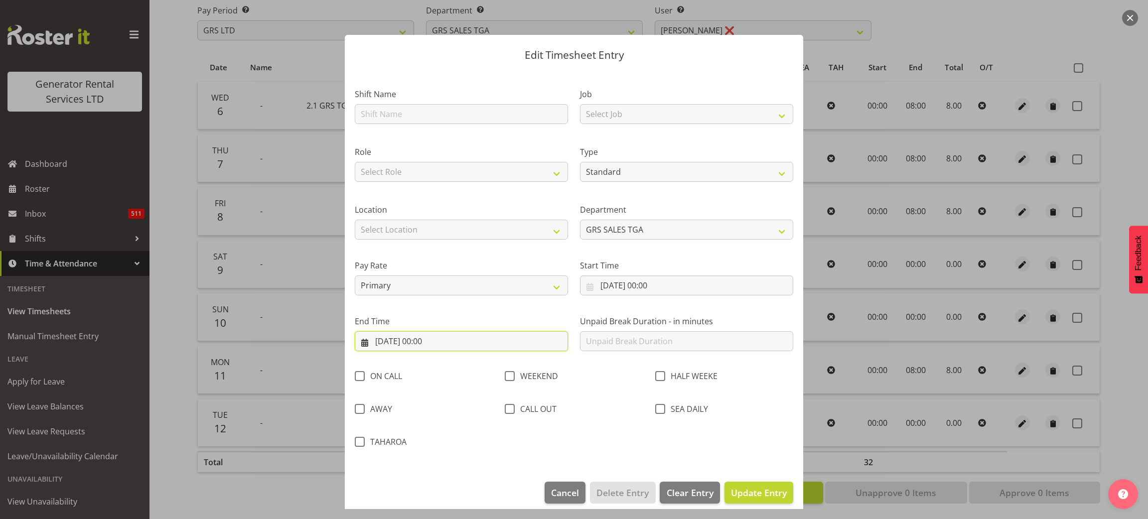
click at [424, 340] on input "12/08/2025, 00:00" at bounding box center [461, 341] width 213 height 20
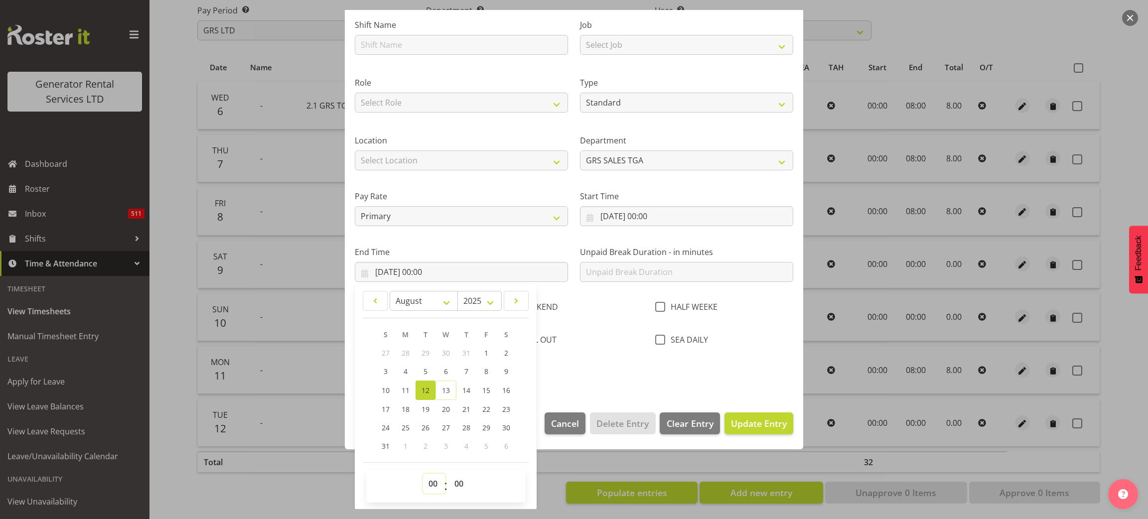
click at [432, 478] on select "00 01 02 03 04 05 06 07 08 09 10 11 12 13 14 15 16 17 18 19 20 21 22 23" at bounding box center [434, 484] width 22 height 20
select select "8"
click at [423, 474] on select "00 01 02 03 04 05 06 07 08 09 10 11 12 13 14 15 16 17 18 19 20 21 22 23" at bounding box center [434, 484] width 22 height 20
type input "12/08/2025, 08:00"
click at [606, 276] on input "text" at bounding box center [686, 272] width 213 height 20
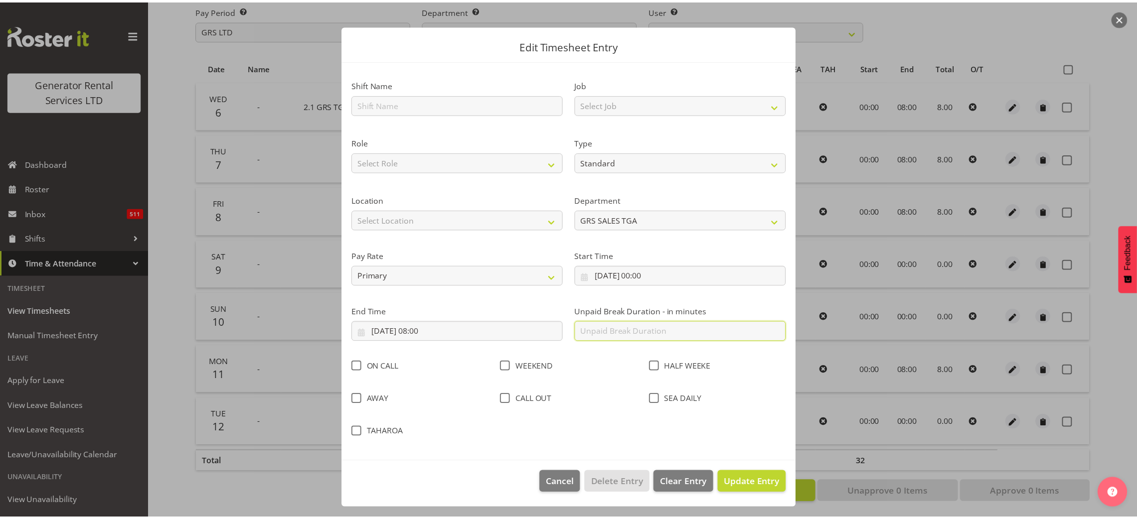
scroll to position [10, 0]
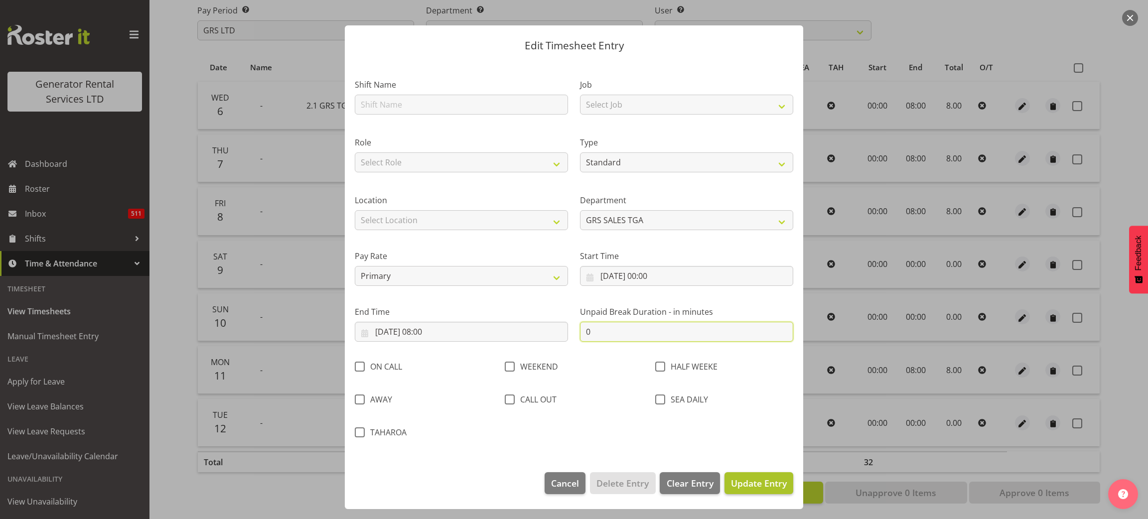
type input "0"
click at [748, 477] on span "Update Entry" at bounding box center [759, 483] width 56 height 12
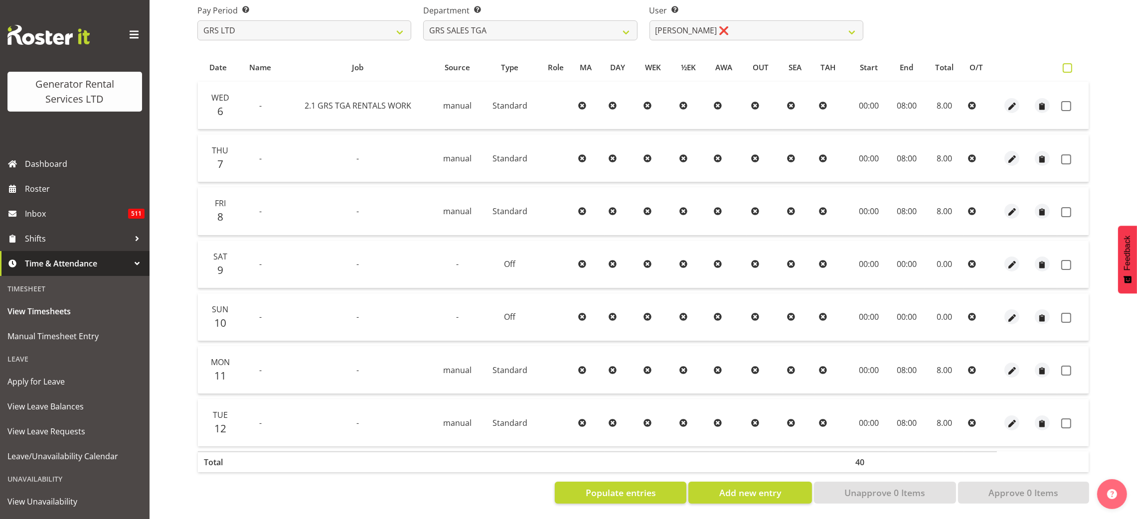
click at [1067, 63] on span at bounding box center [1066, 67] width 9 height 9
click at [1067, 65] on input "checkbox" at bounding box center [1065, 68] width 6 height 6
checkbox input "true"
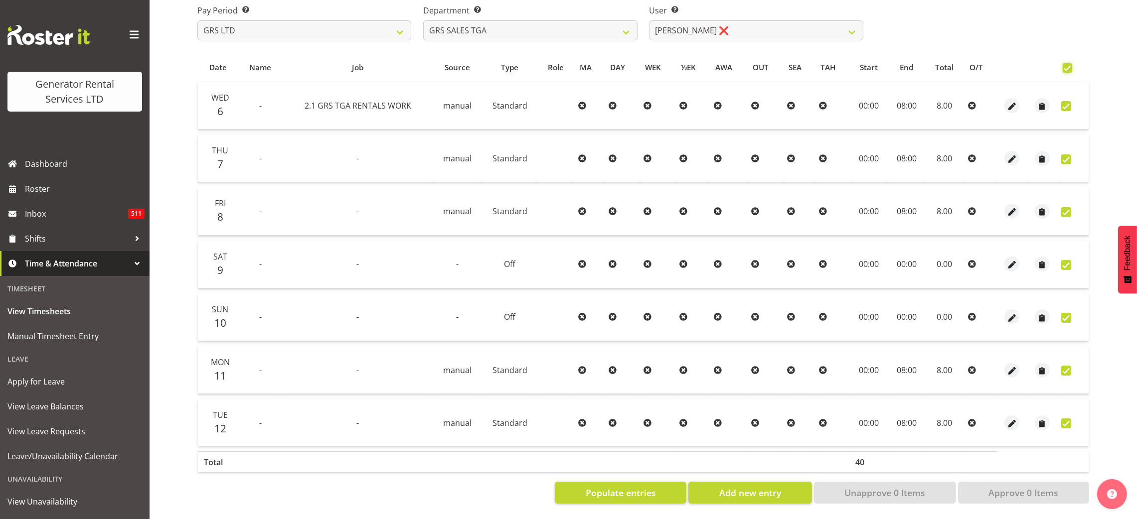
checkbox input "true"
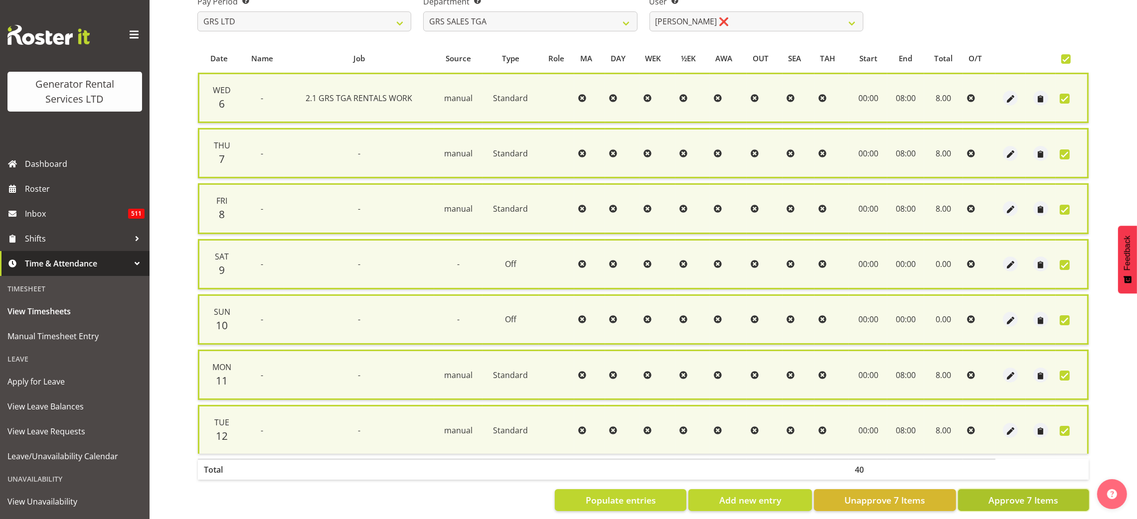
click at [994, 494] on span "Approve 7 Items" at bounding box center [1023, 500] width 70 height 13
checkbox input "false"
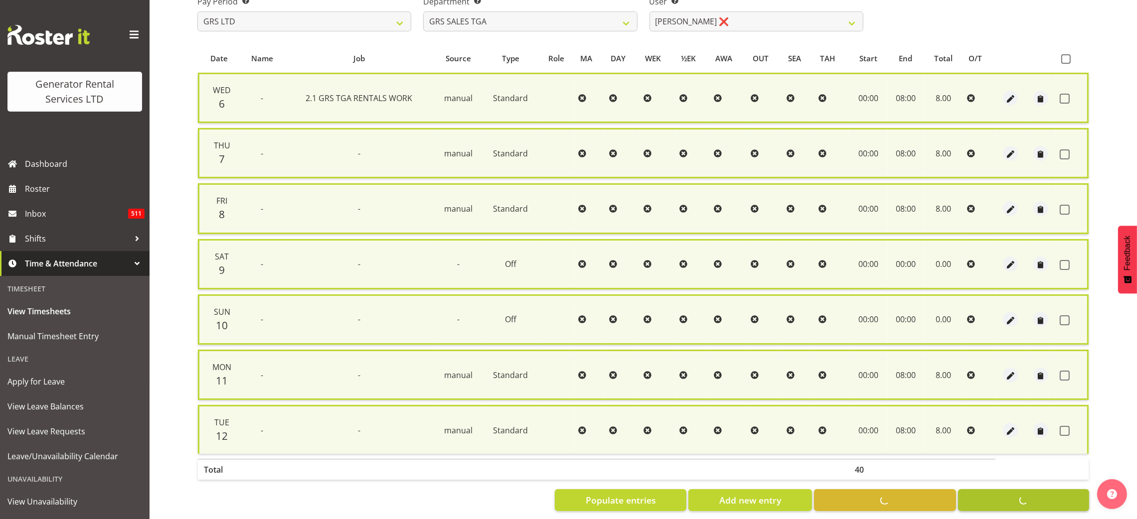
checkbox input "false"
